Goal: Information Seeking & Learning: Learn about a topic

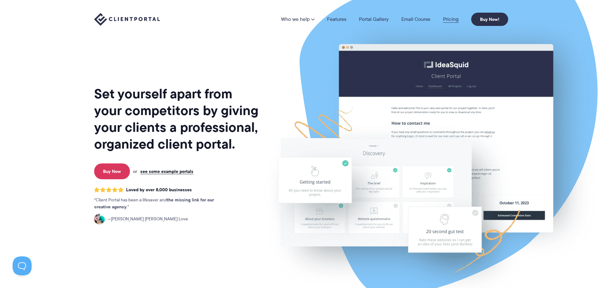
click at [451, 20] on link "Pricing" at bounding box center [450, 19] width 15 height 5
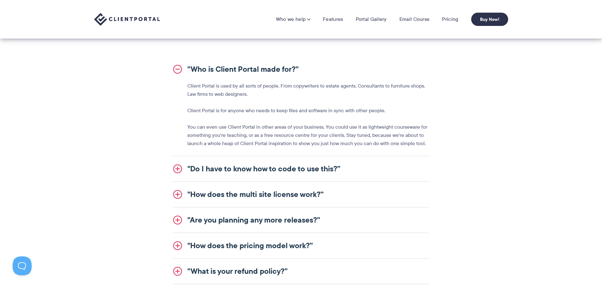
scroll to position [664, 0]
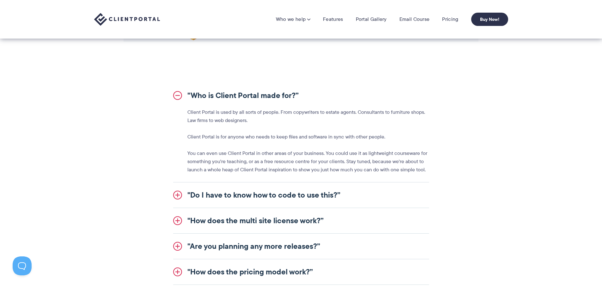
click at [179, 95] on link ""Who is Client Portal made for?”" at bounding box center [301, 95] width 256 height 25
click at [178, 98] on link ""Who is Client Portal made for?”" at bounding box center [301, 95] width 256 height 25
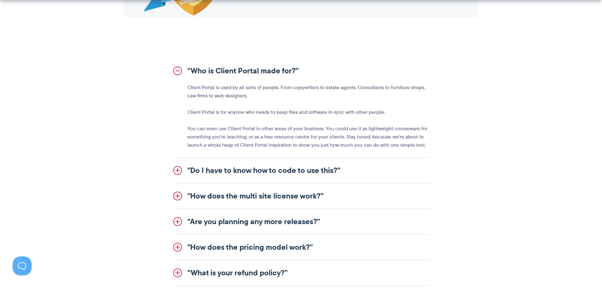
scroll to position [727, 0]
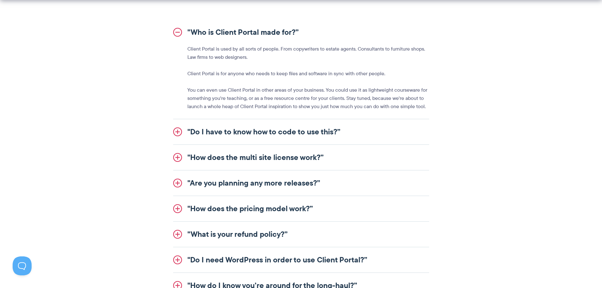
click at [181, 132] on link ""Do I have to know how to code to use this?”" at bounding box center [301, 131] width 256 height 25
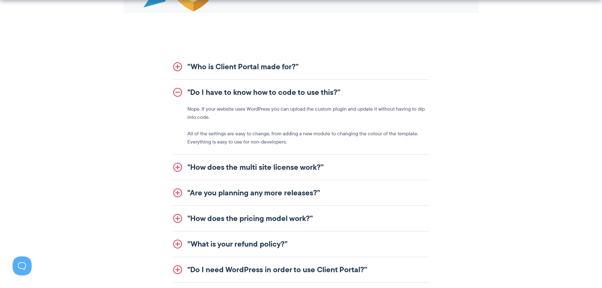
scroll to position [695, 0]
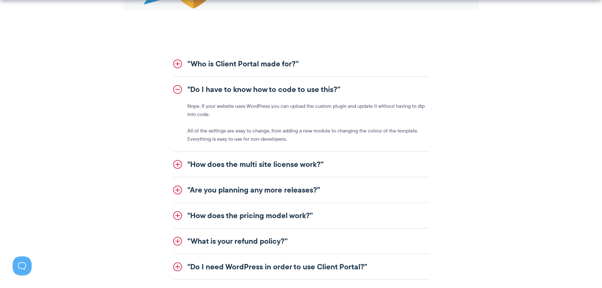
click at [176, 160] on link ""How does the multi site license work?”" at bounding box center [301, 164] width 256 height 25
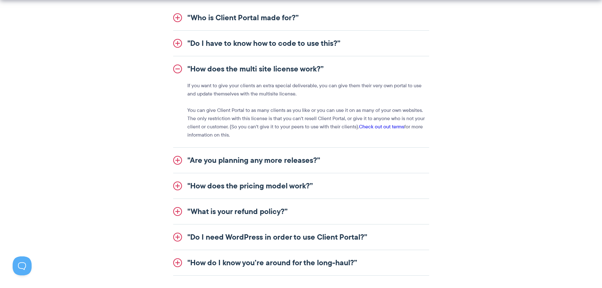
scroll to position [759, 0]
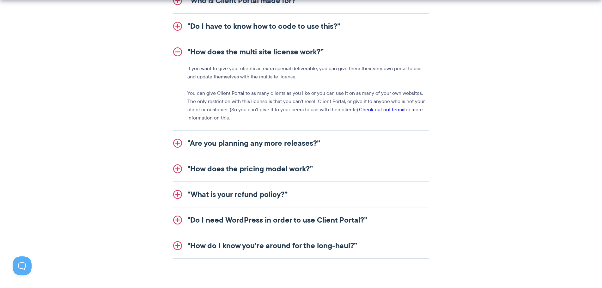
click at [177, 143] on link ""Are you planning any more releases?”" at bounding box center [301, 143] width 256 height 25
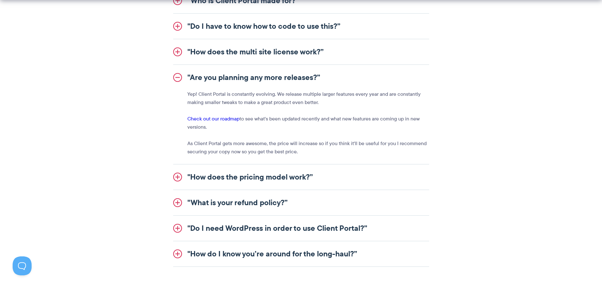
click at [174, 177] on link ""How does the pricing model work?”" at bounding box center [301, 176] width 256 height 25
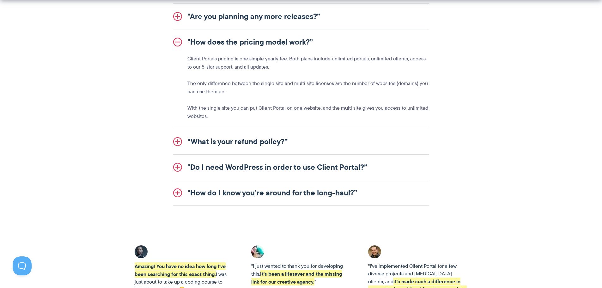
scroll to position [822, 0]
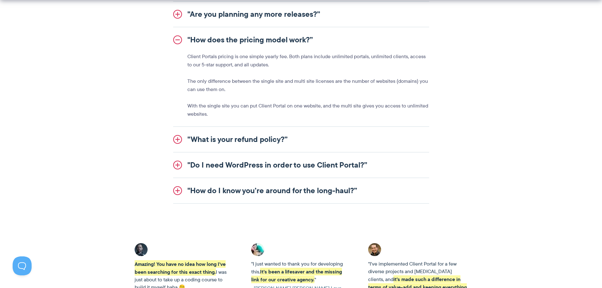
click at [212, 141] on link ""What is your refund policy?”" at bounding box center [301, 139] width 256 height 25
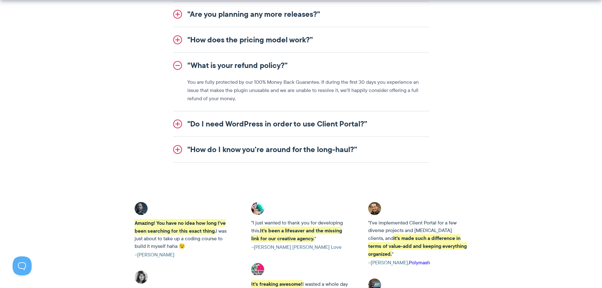
click at [213, 126] on link ""Do I need WordPress in order to use Client Portal?”" at bounding box center [301, 123] width 256 height 25
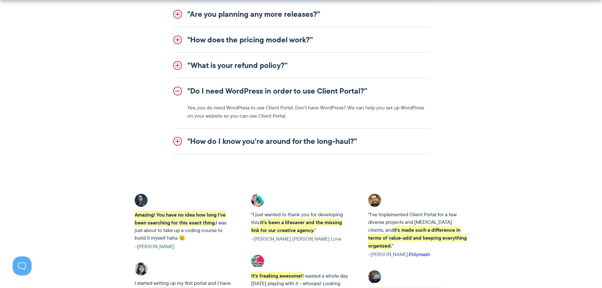
click at [215, 144] on link ""How do I know you’re around for the long-haul?”" at bounding box center [301, 141] width 256 height 25
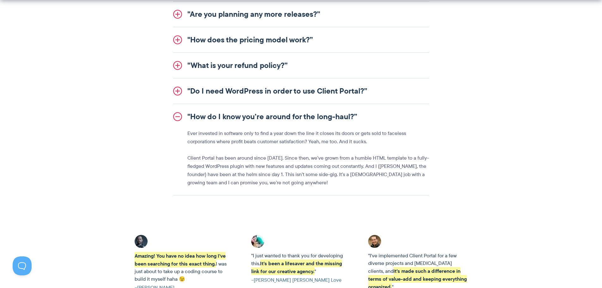
click at [221, 122] on link ""How do I know you’re around for the long-haul?”" at bounding box center [301, 116] width 256 height 25
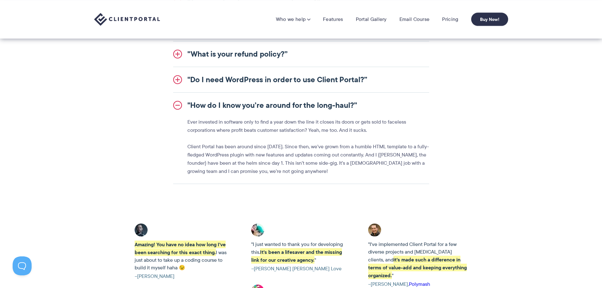
scroll to position [759, 0]
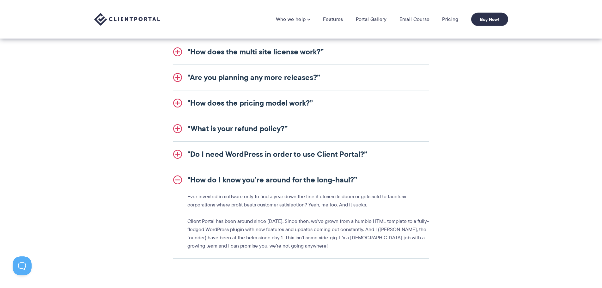
click at [230, 155] on link ""Do I need WordPress in order to use Client Portal?”" at bounding box center [301, 154] width 256 height 25
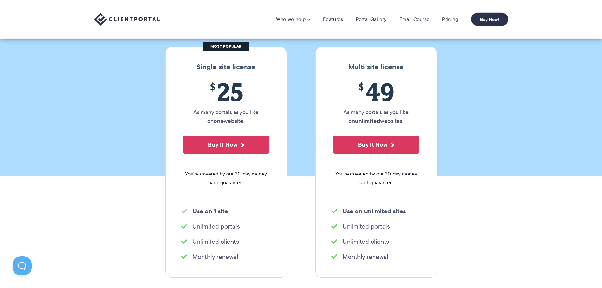
scroll to position [0, 0]
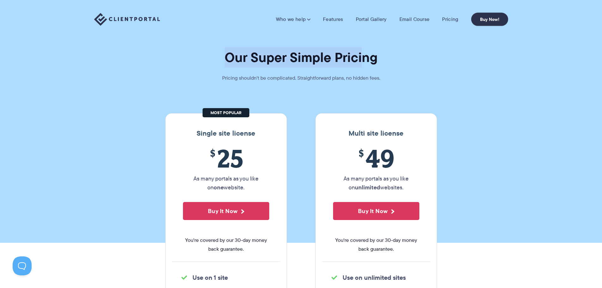
drag, startPoint x: 251, startPoint y: 61, endPoint x: 363, endPoint y: 64, distance: 112.3
click at [363, 64] on h1 "Our Super Simple Pricing" at bounding box center [301, 57] width 602 height 17
